Goal: Transaction & Acquisition: Book appointment/travel/reservation

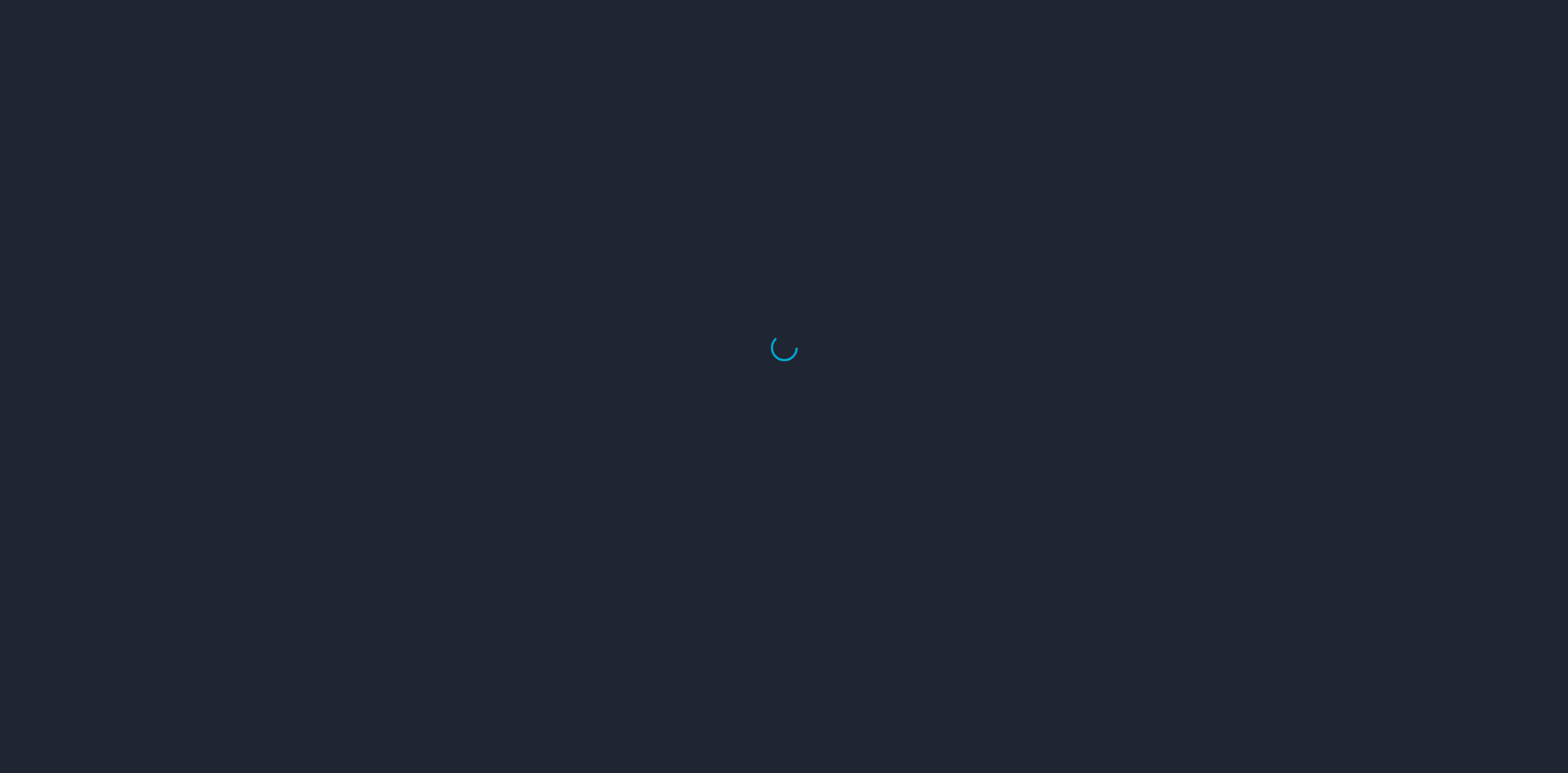
select select "US"
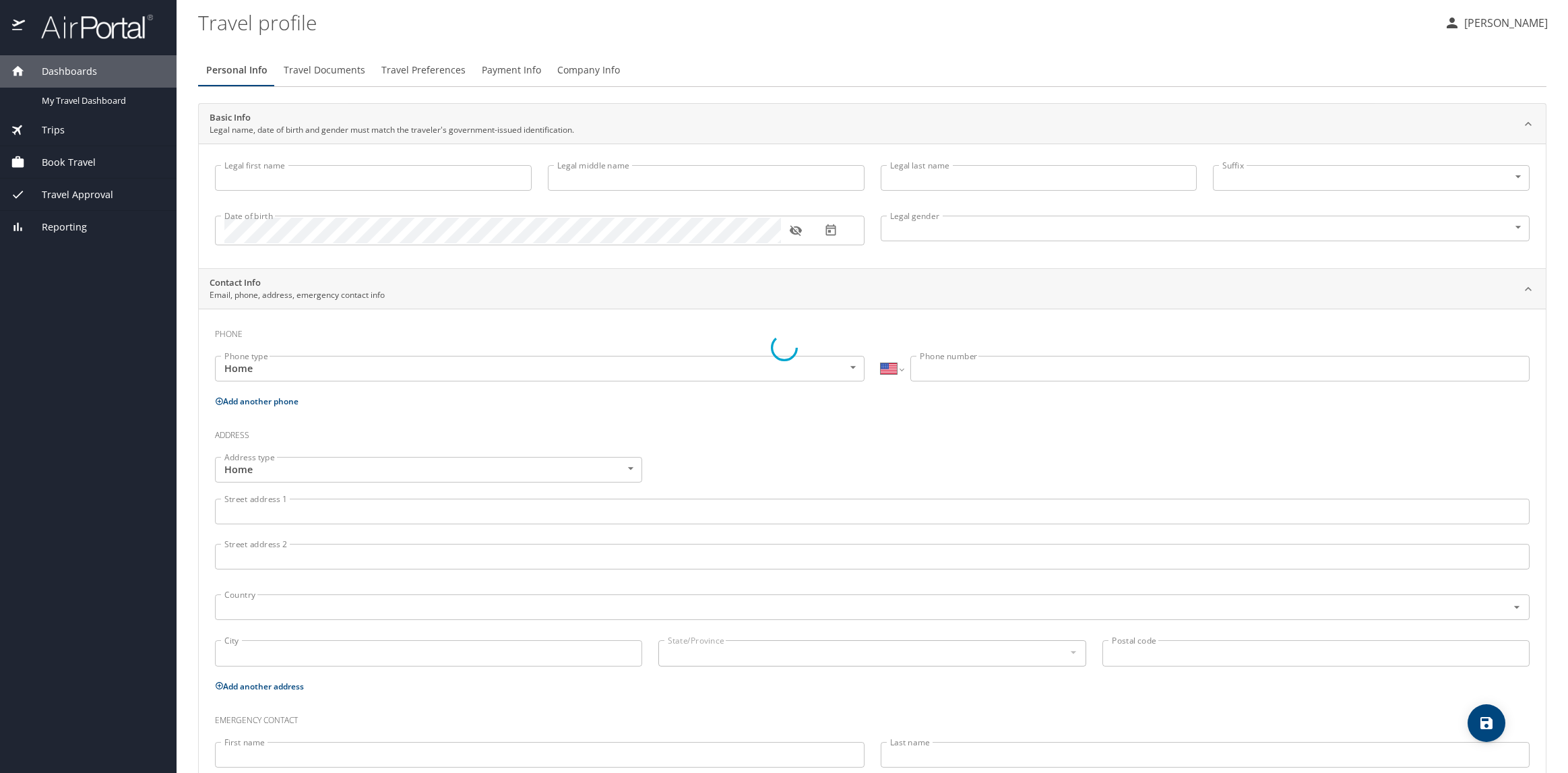
type input "[PERSON_NAME]"
type input "[DEMOGRAPHIC_DATA]"
type input "[PERSON_NAME]"
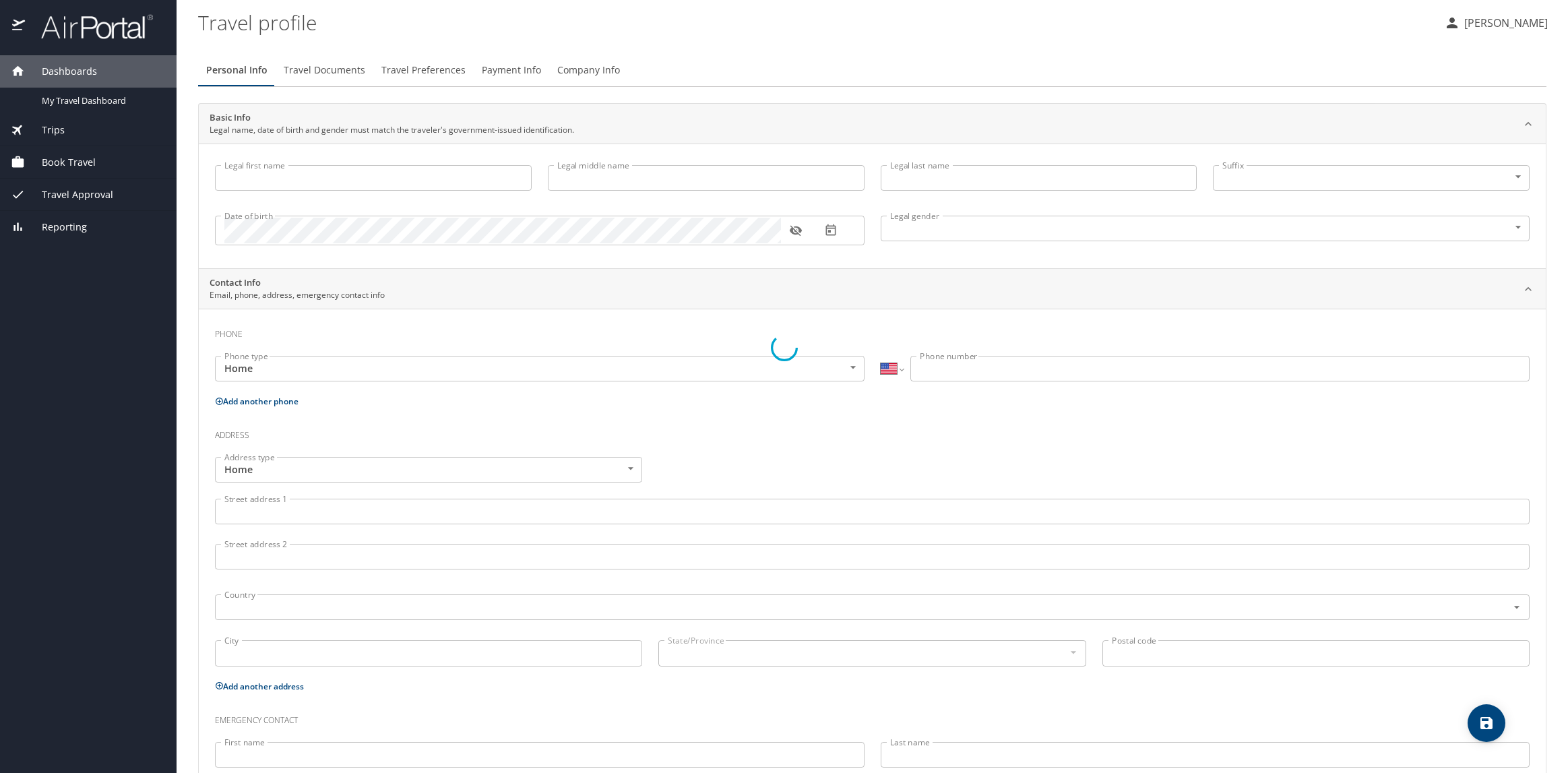
type input "[PERSON_NAME]"
type input "[PHONE_NUMBER]"
type input "[EMAIL_ADDRESS][DOMAIN_NAME]"
select select "US"
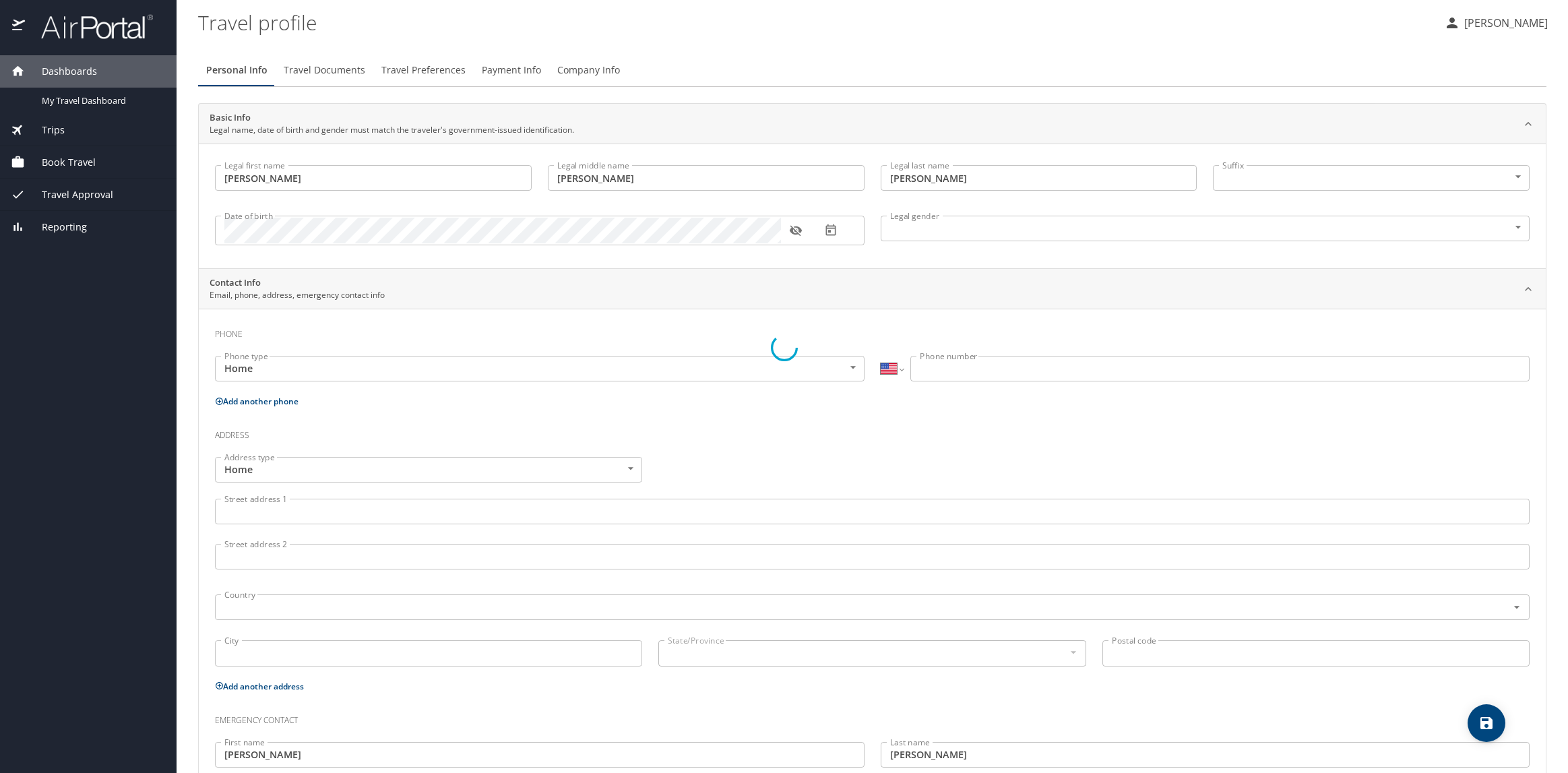
select select "US"
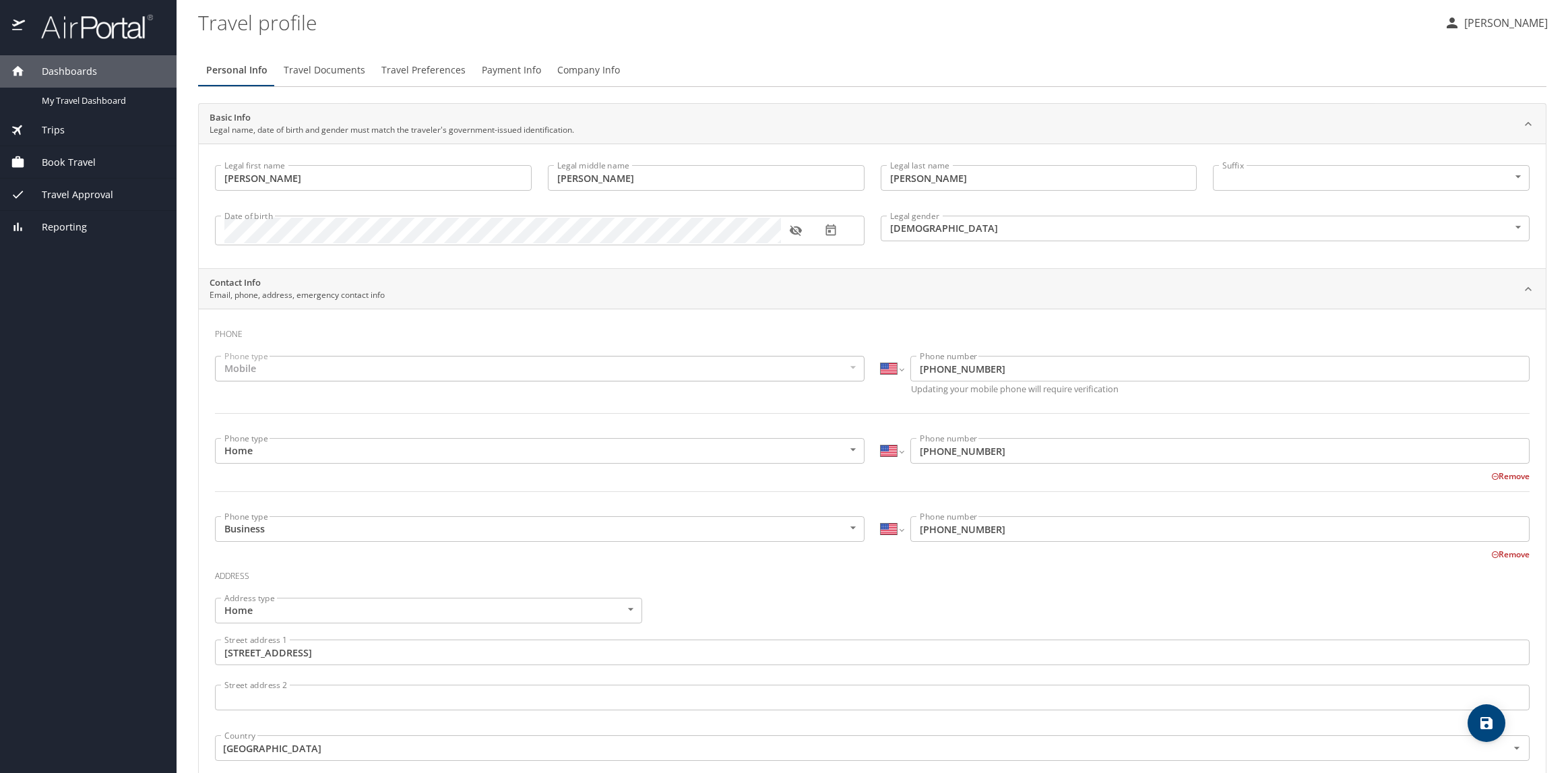
scroll to position [61, 0]
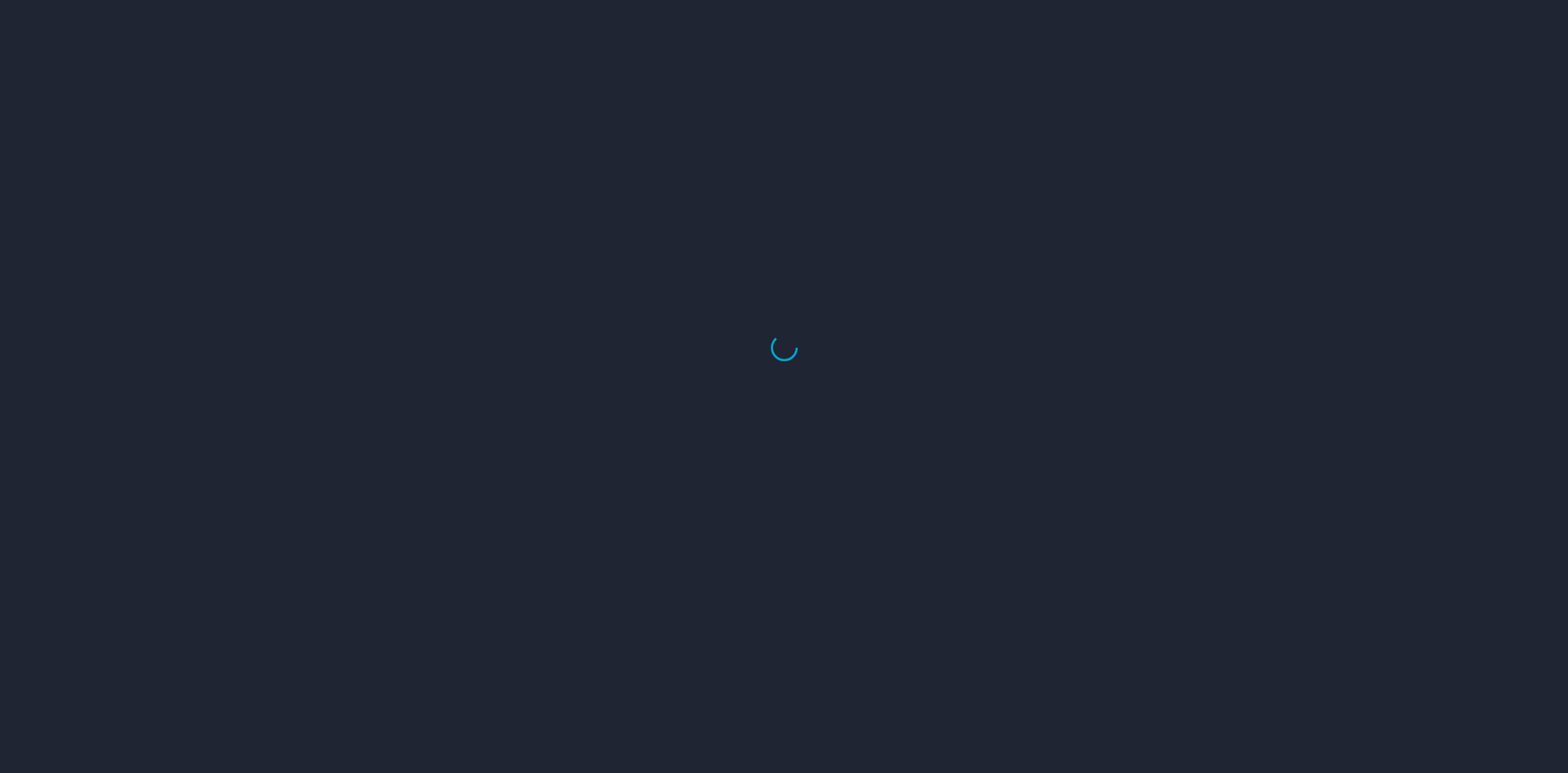
select select "US"
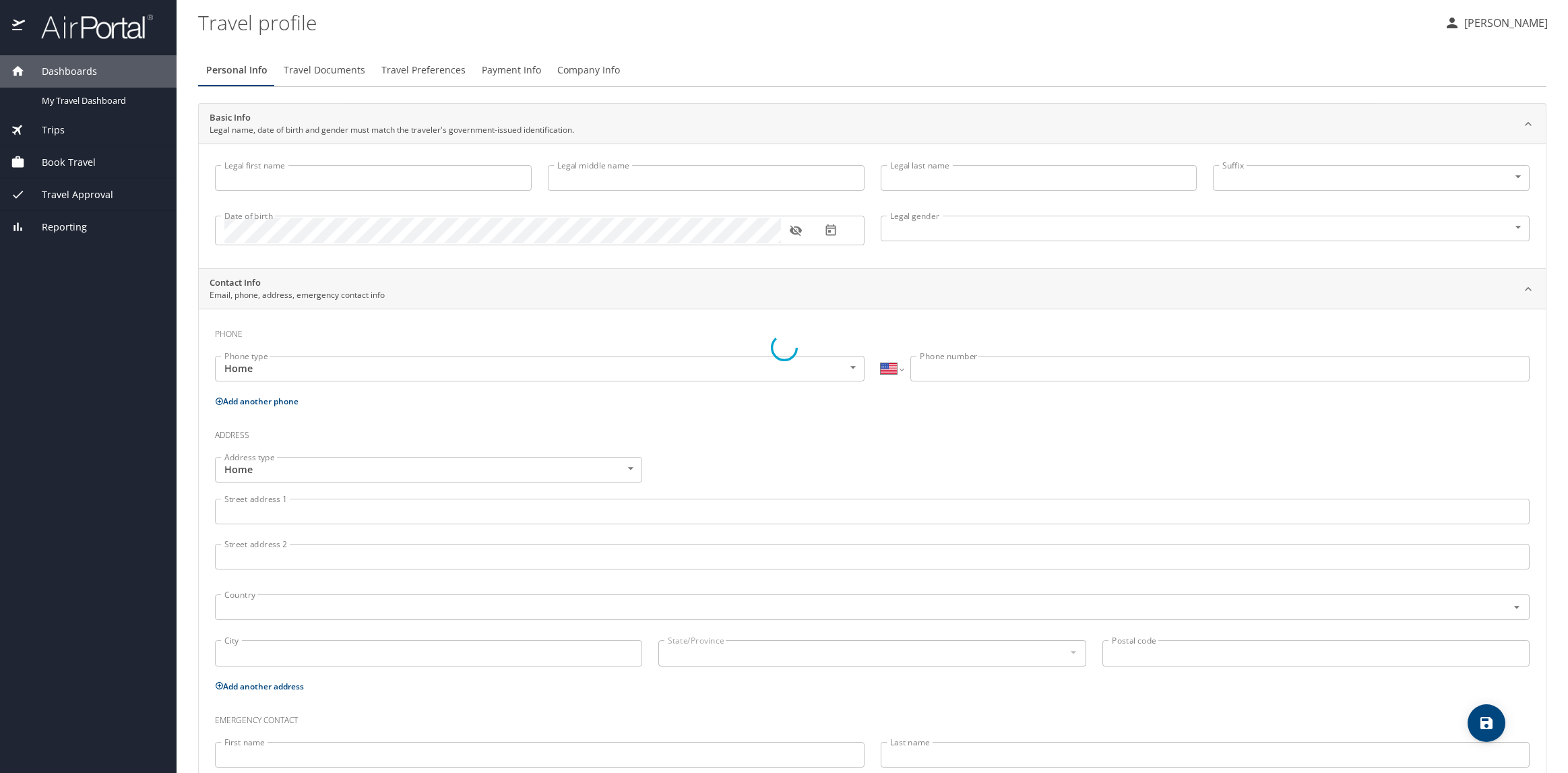
type input "[PERSON_NAME]"
type input "Howerton"
type input "Male"
type input "Julie"
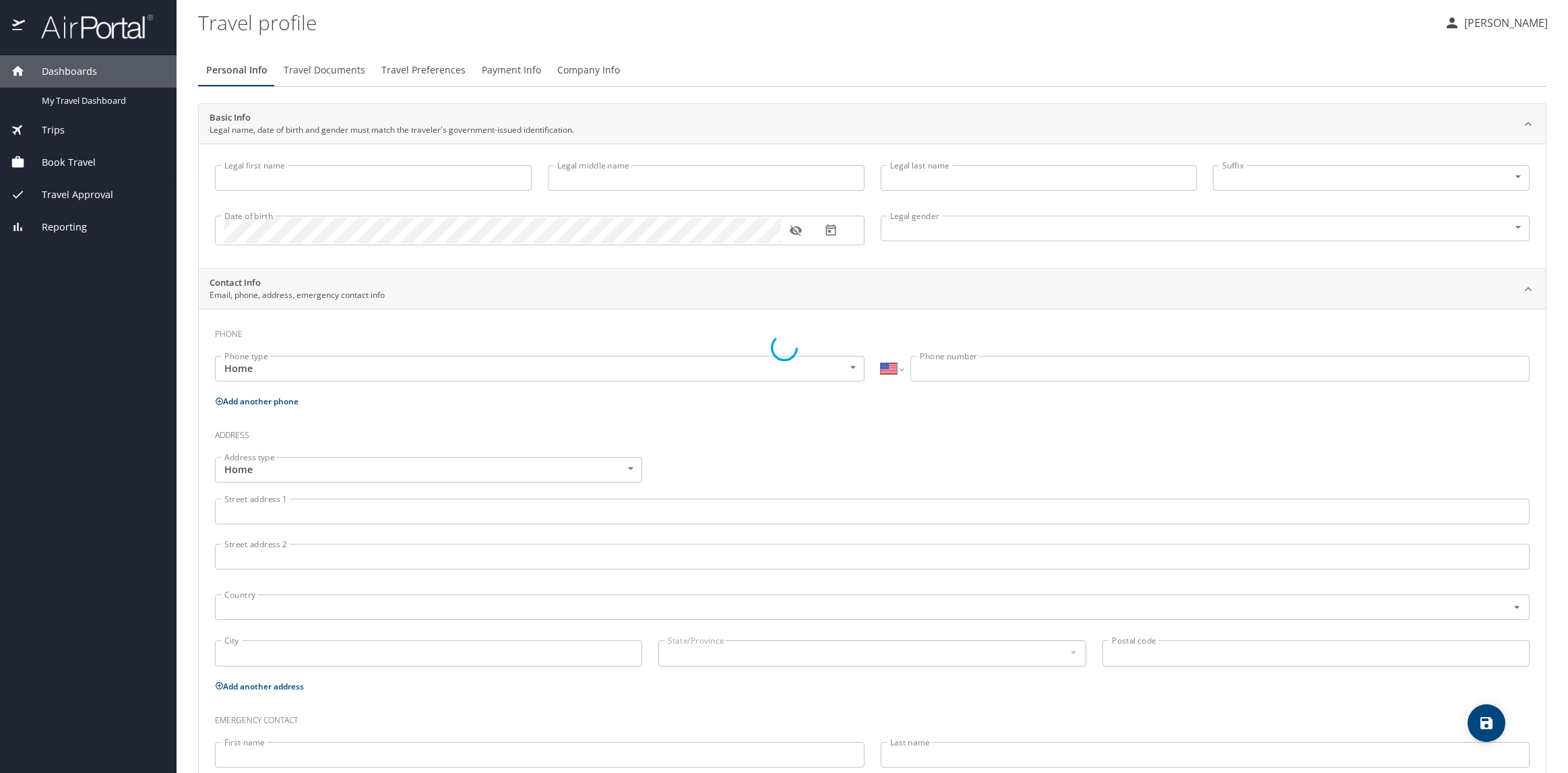
type input "[PERSON_NAME]"
type input "[PHONE_NUMBER]"
type input "[EMAIL_ADDRESS][DOMAIN_NAME]"
select select "US"
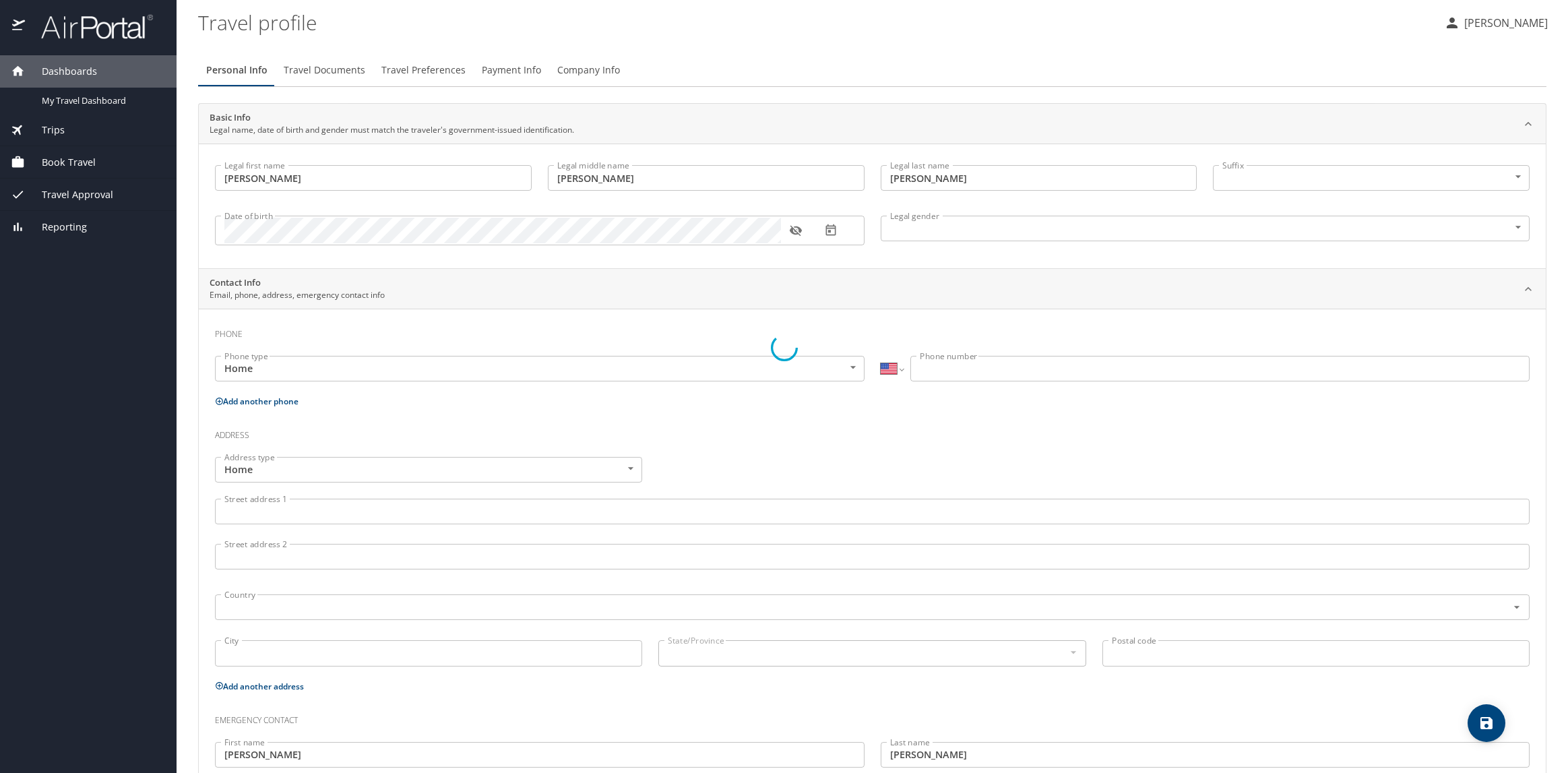
select select "US"
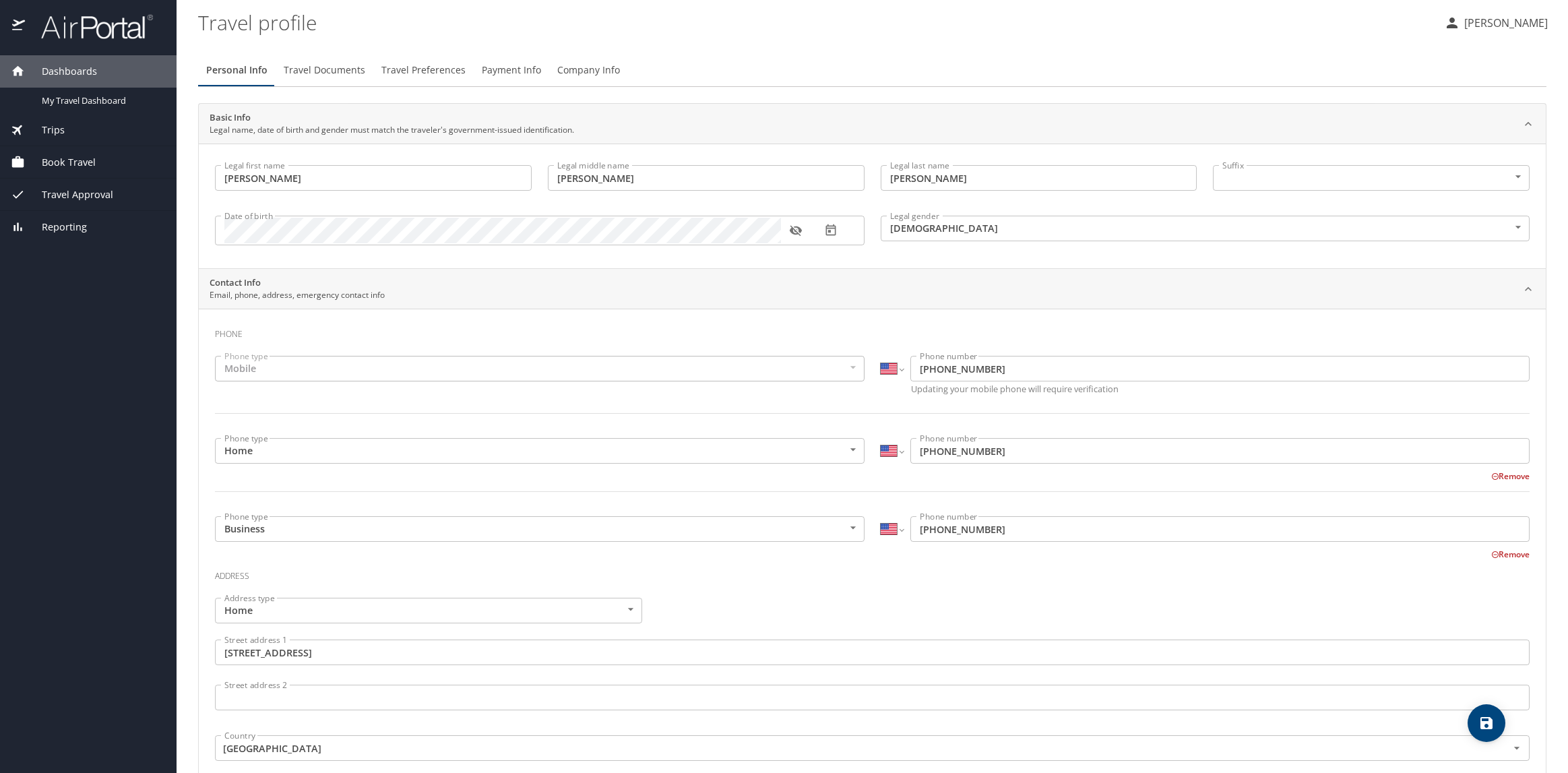
click at [66, 161] on span "Book Travel" at bounding box center [60, 163] width 71 height 15
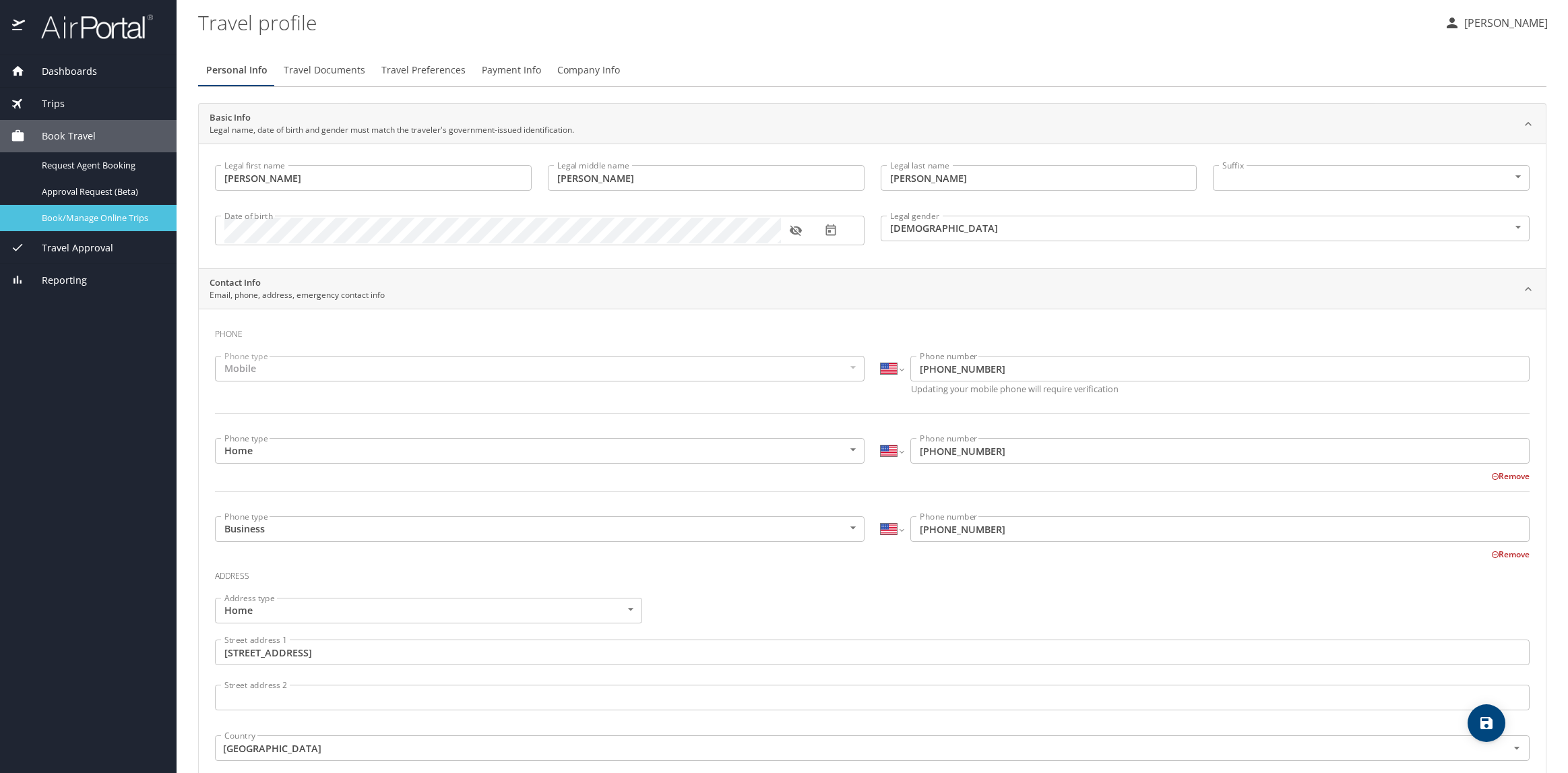
click at [88, 217] on span "Book/Manage Online Trips" at bounding box center [101, 217] width 118 height 12
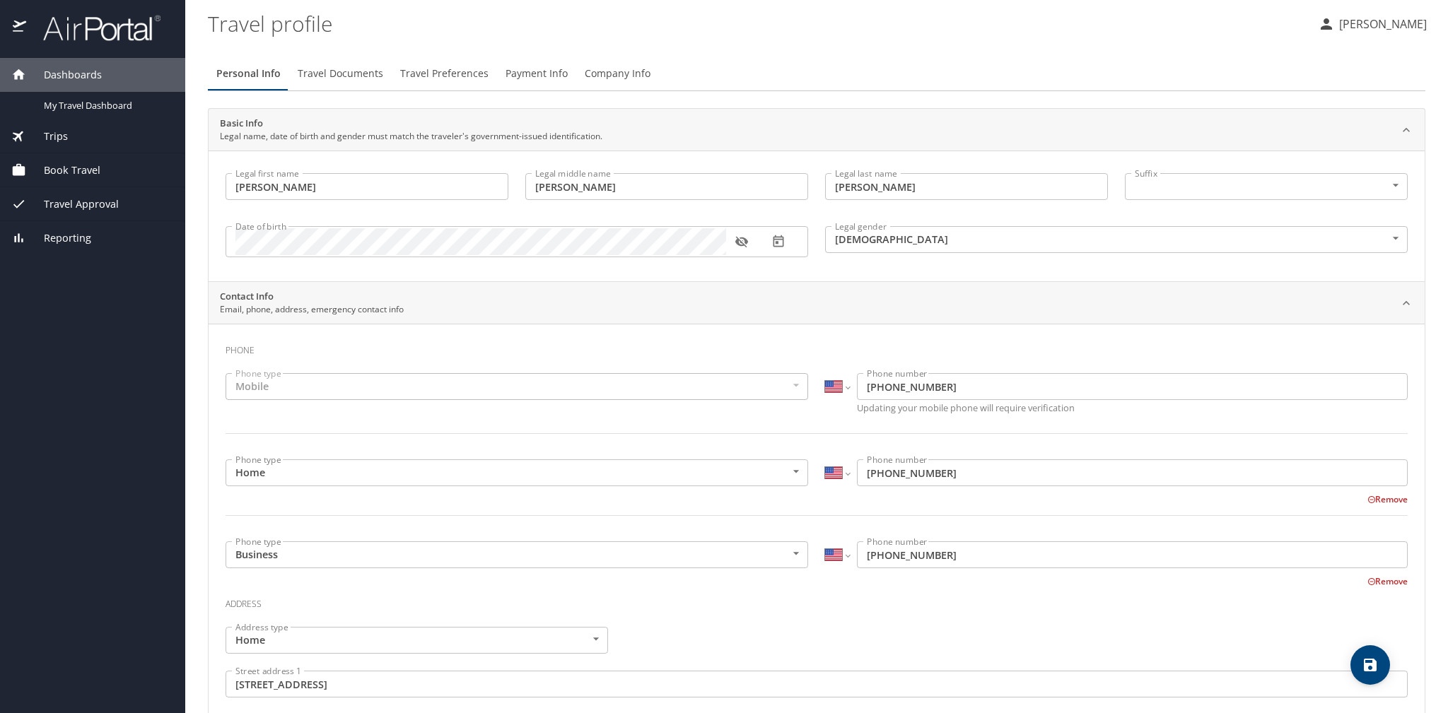
select select "US"
